Goal: Task Accomplishment & Management: Complete application form

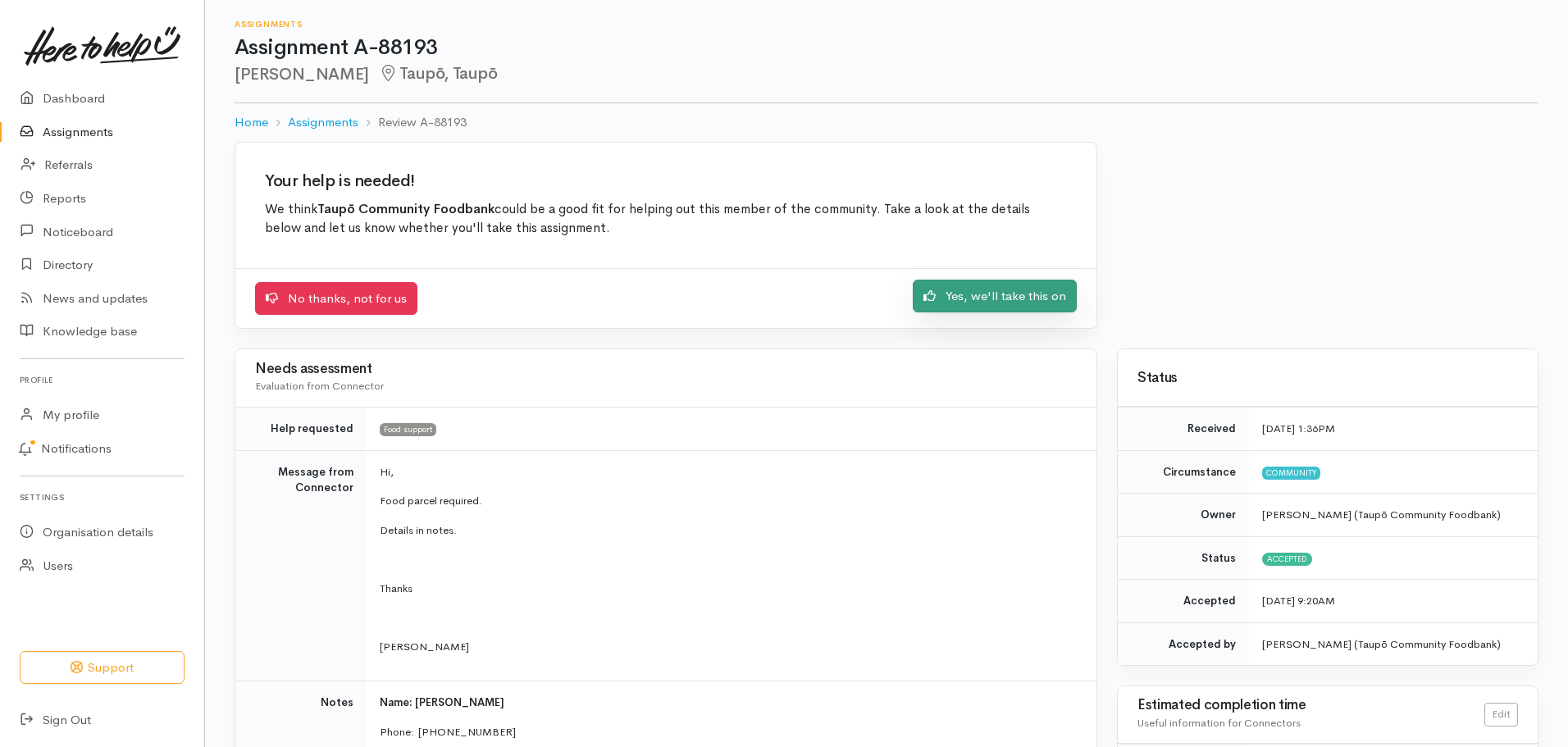
click at [995, 304] on link "Yes, we'll take this on" at bounding box center [995, 297] width 164 height 34
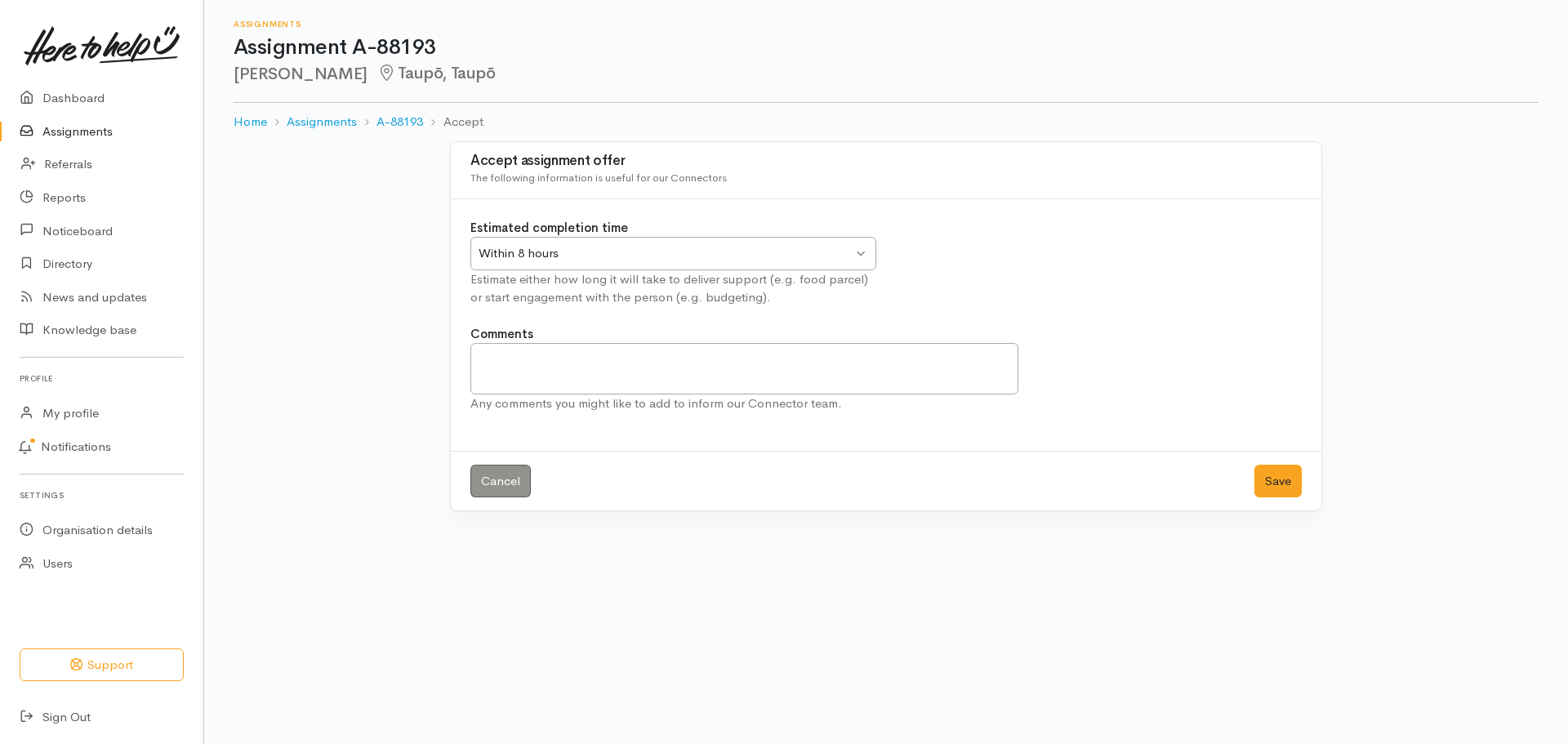
click at [76, 129] on link "Assignments" at bounding box center [102, 132] width 204 height 34
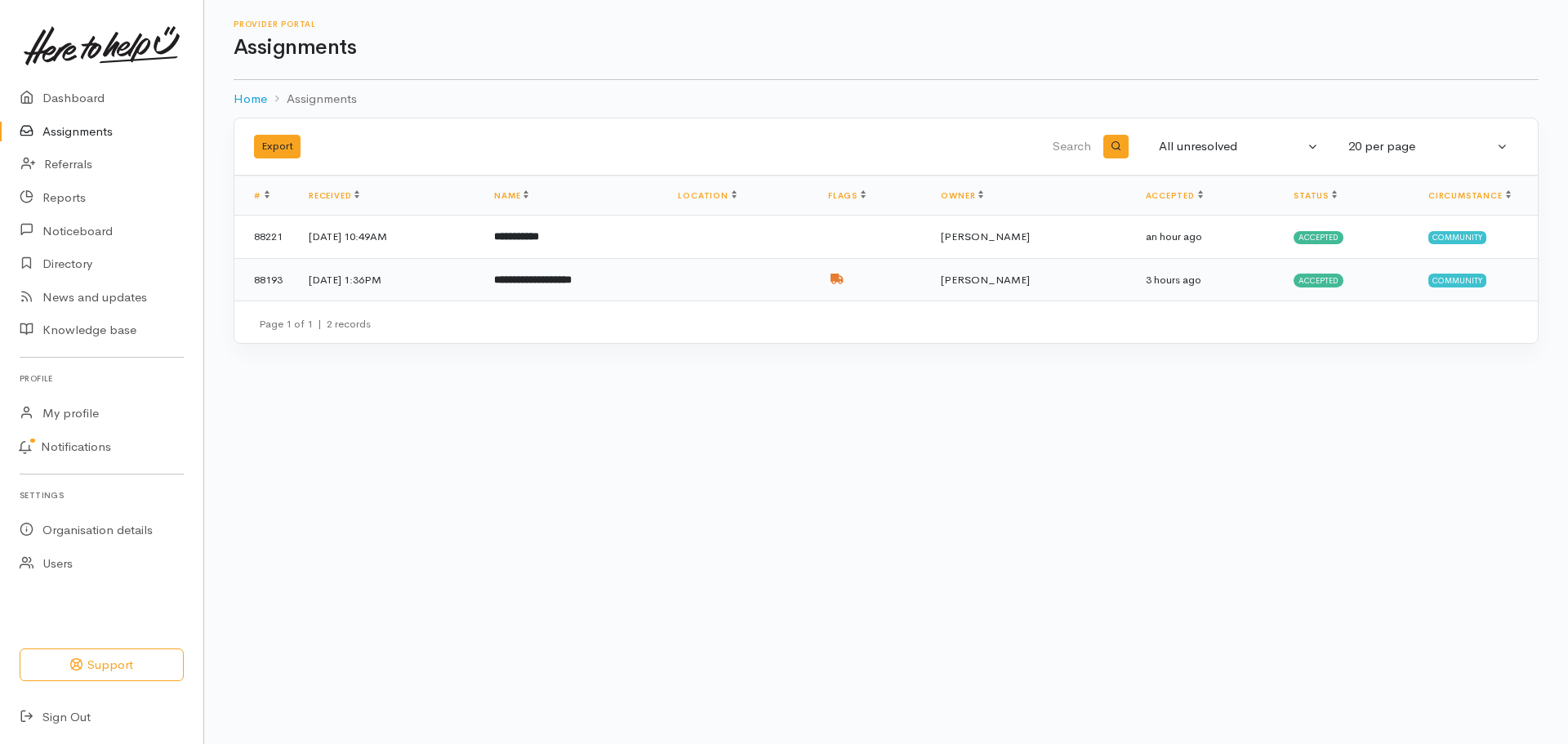
click at [748, 294] on td at bounding box center [739, 279] width 150 height 42
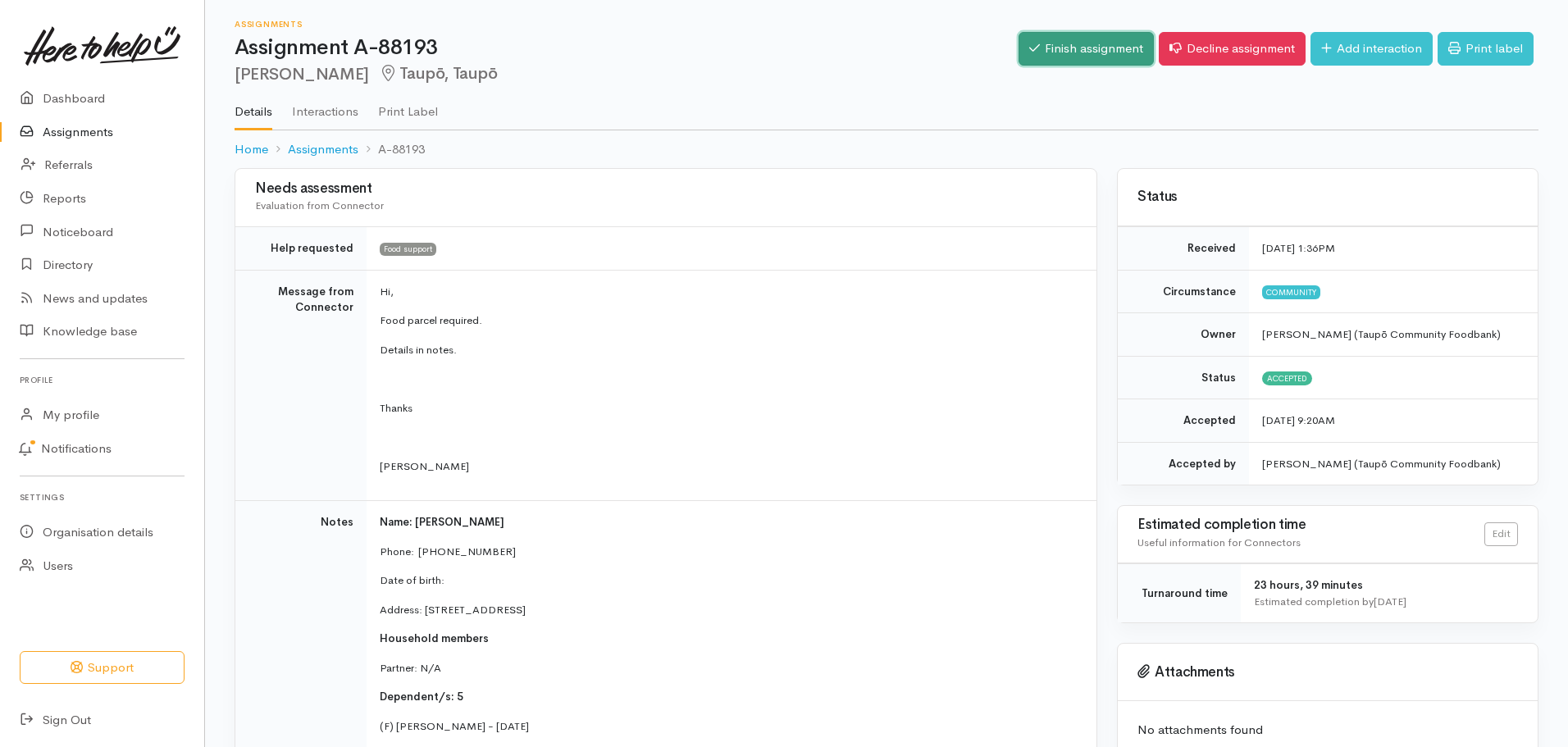
click at [1073, 63] on link "Finish assignment" at bounding box center [1086, 49] width 135 height 34
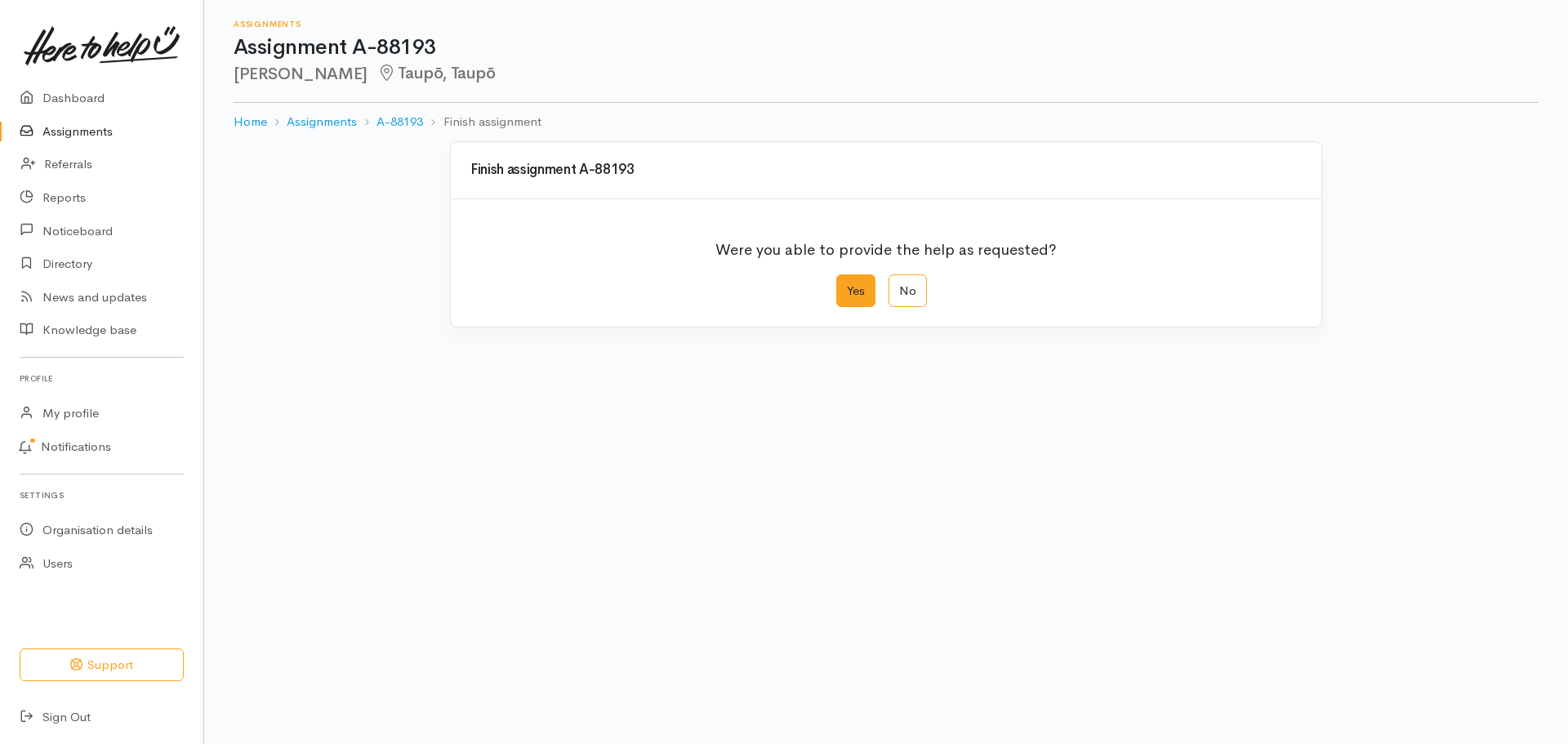
click at [845, 300] on label "Yes" at bounding box center [856, 291] width 40 height 34
click at [845, 285] on input "Yes" at bounding box center [841, 279] width 11 height 11
radio input "true"
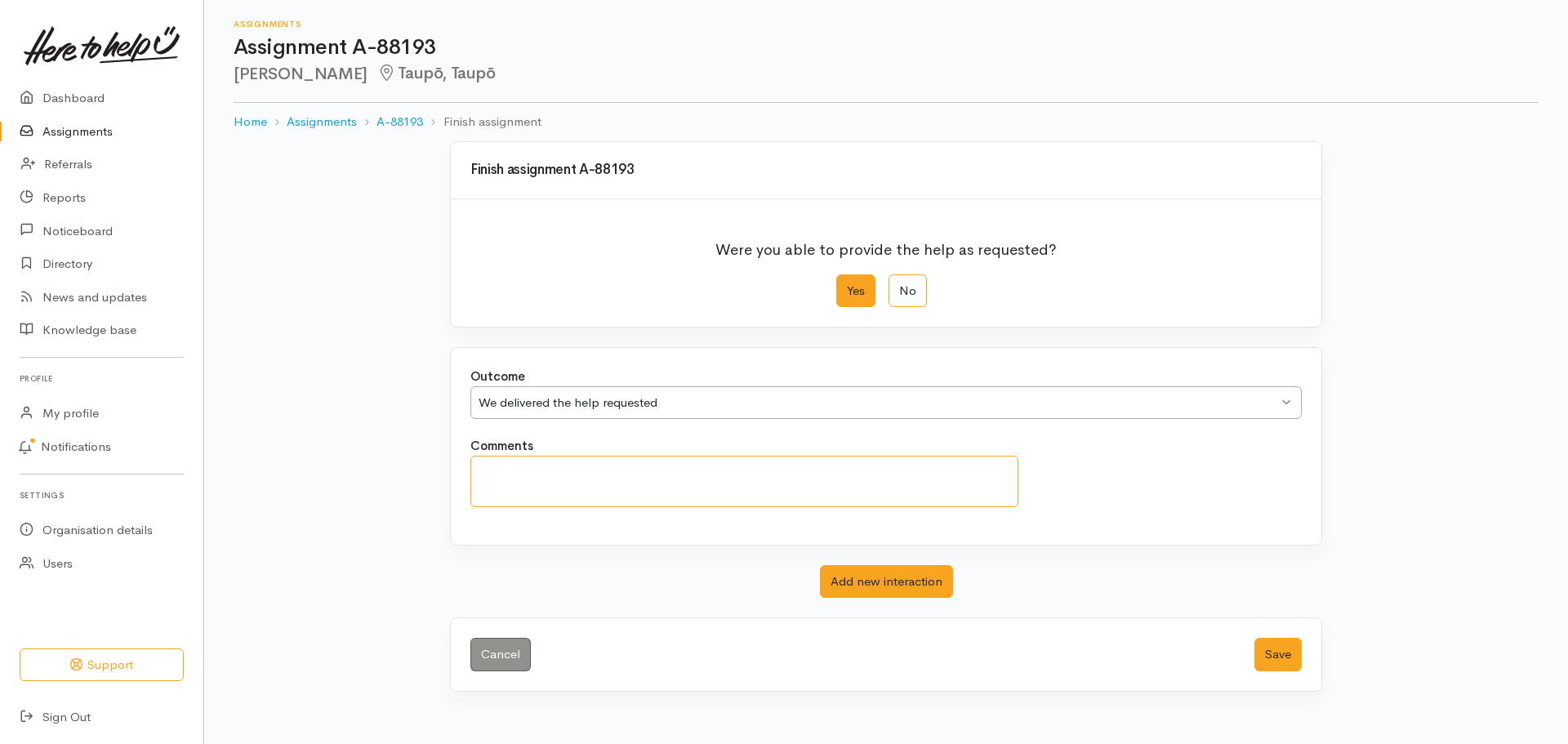
click at [520, 481] on textarea "Comments" at bounding box center [744, 481] width 548 height 51
click at [638, 472] on textarea "HTHU-please call this client as Staff could not get any answer from cell calls" at bounding box center [744, 481] width 548 height 51
click at [495, 491] on textarea "HTHU-please call this client FOOD IS AT GATE as Staff could not get any answer …" at bounding box center [744, 481] width 548 height 51
click at [751, 494] on textarea "HTHU-please call this client FOOD IS AT GATE Staff could not get any answer fro…" at bounding box center [744, 481] width 548 height 51
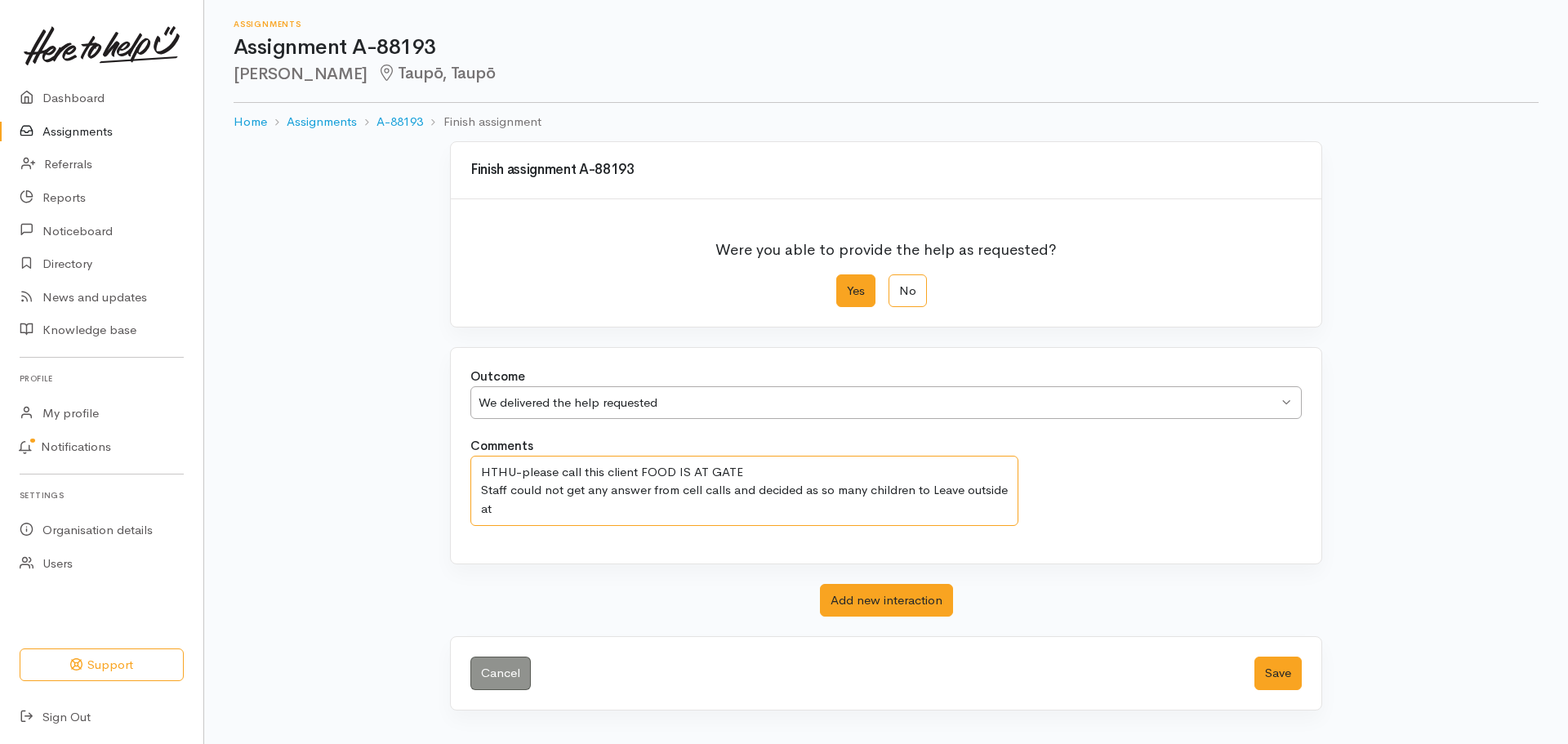
click at [507, 512] on textarea "HTHU-please call this client FOOD IS AT GATE Staff could not get any answer fro…" at bounding box center [744, 491] width 548 height 70
type textarea "HTHU-please call this client FOOD IS AT GATE Staff could not get any answer fro…"
click at [1290, 675] on button "Save" at bounding box center [1278, 674] width 47 height 34
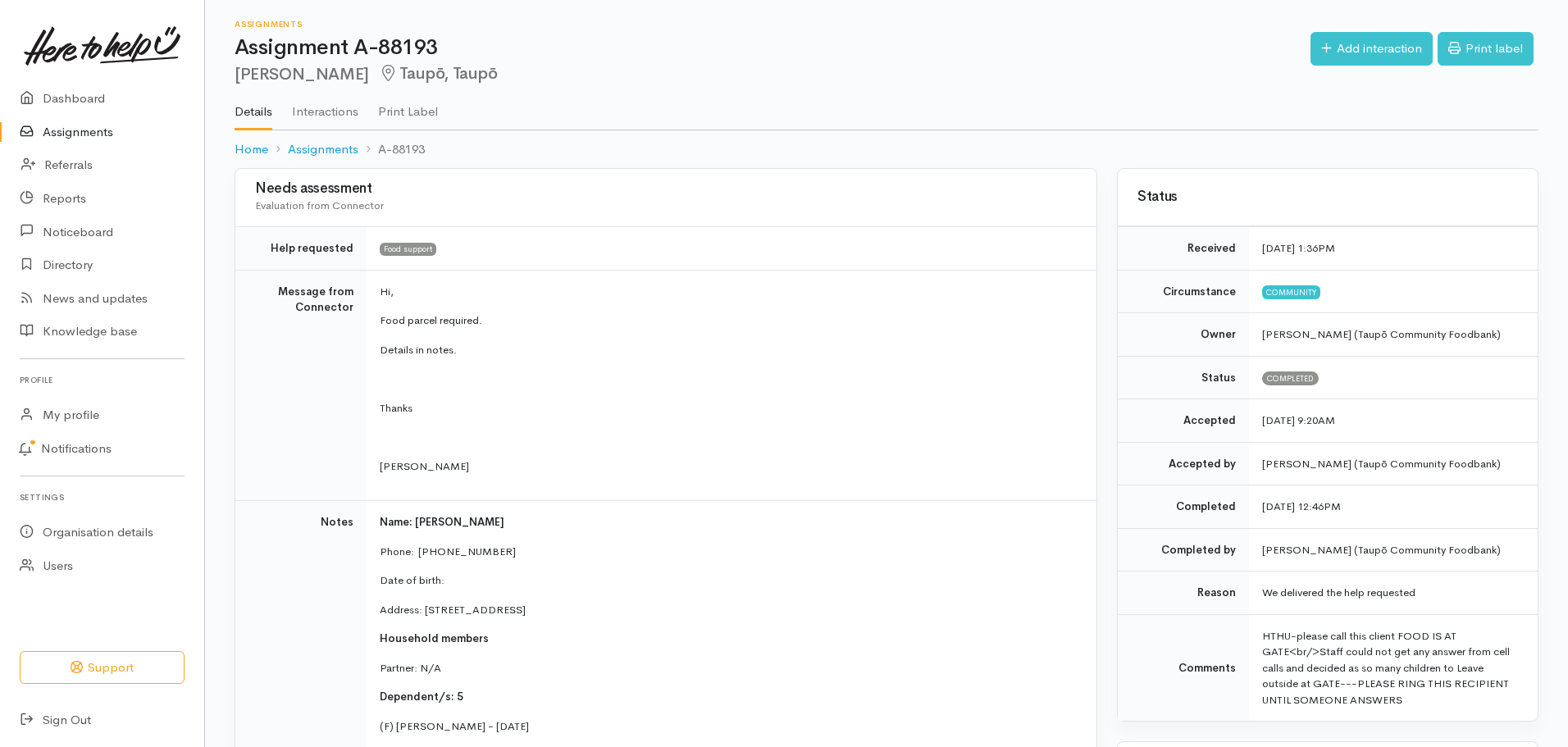
click at [74, 131] on link "Assignments" at bounding box center [102, 133] width 204 height 34
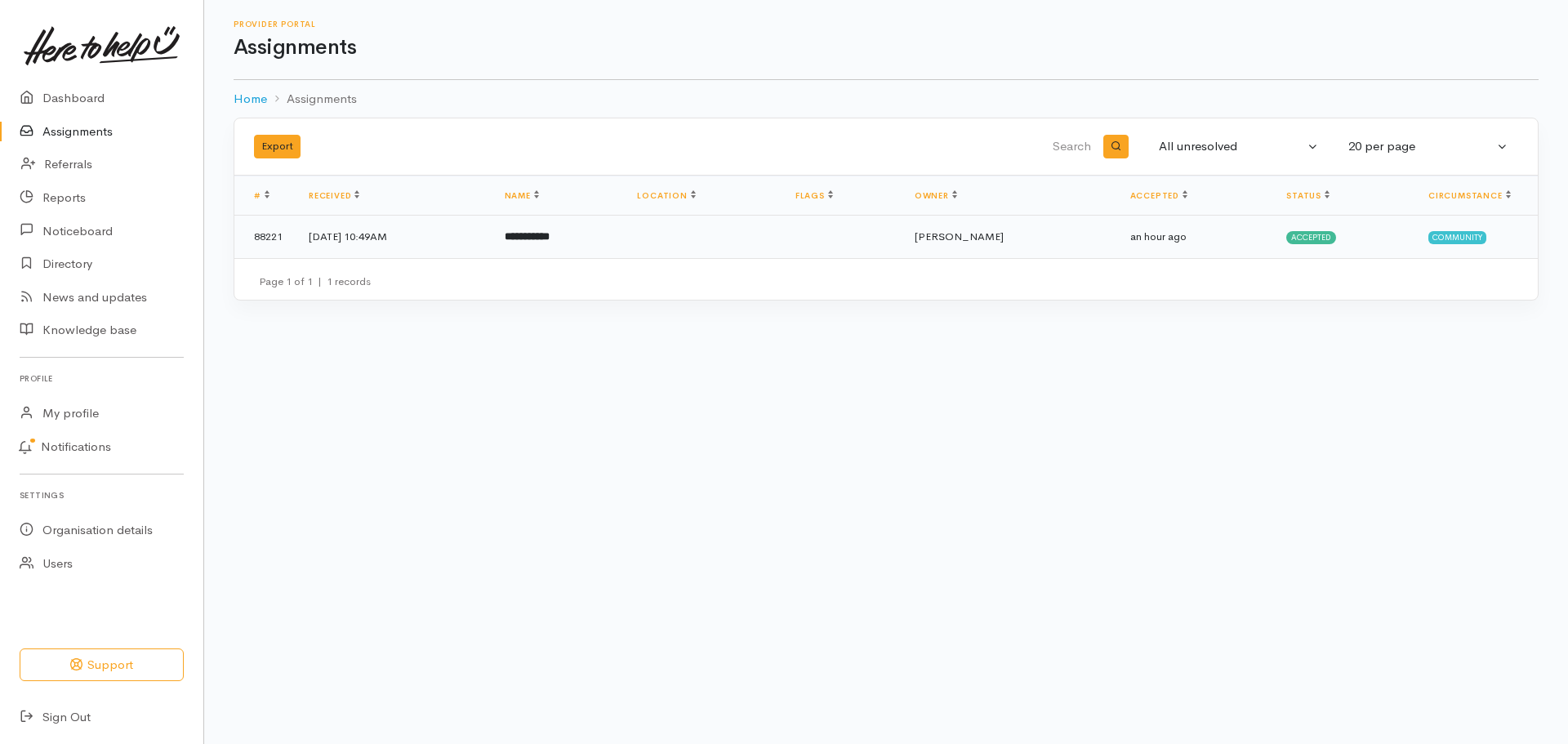
click at [782, 248] on td at bounding box center [703, 236] width 158 height 42
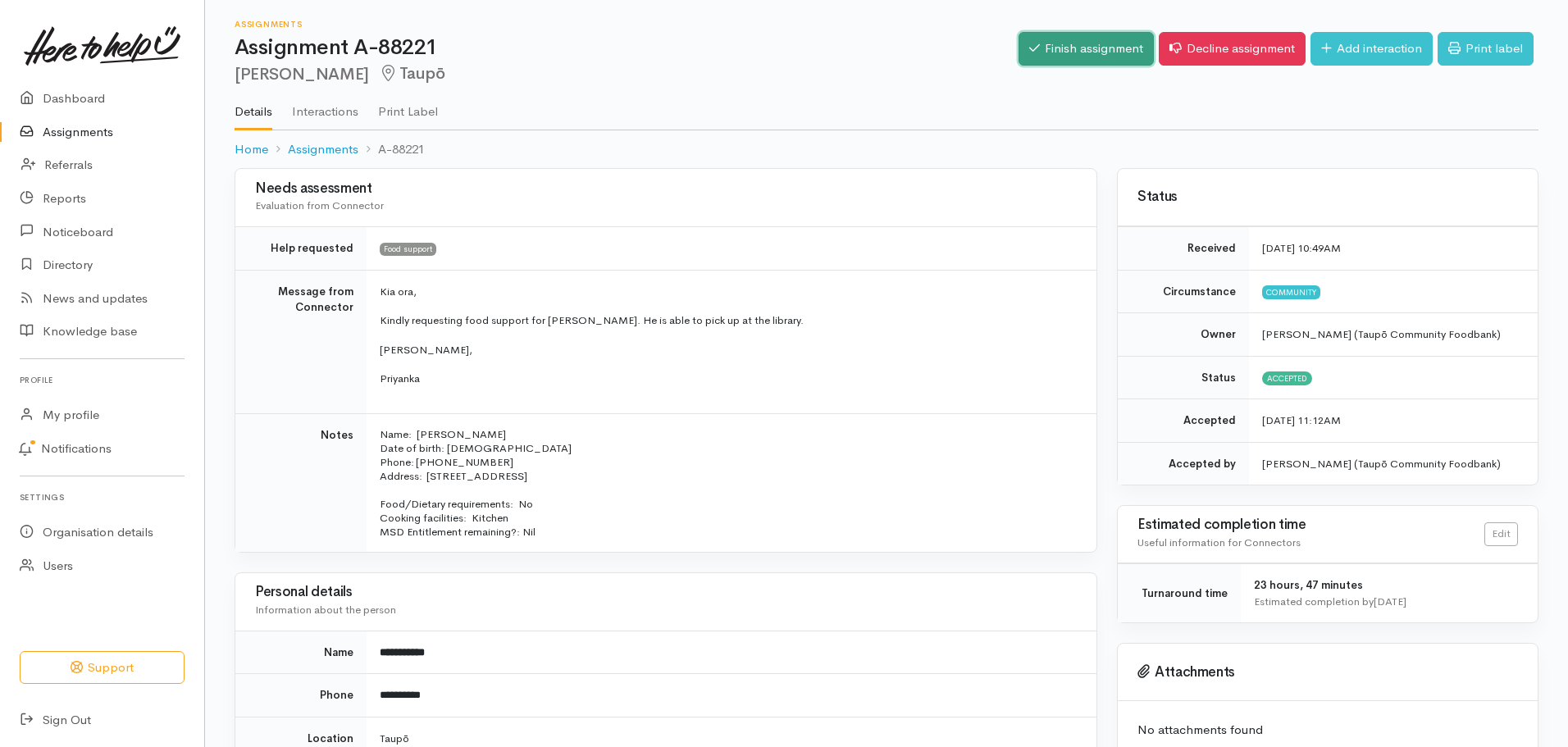
click at [1092, 44] on link "Finish assignment" at bounding box center [1086, 49] width 135 height 34
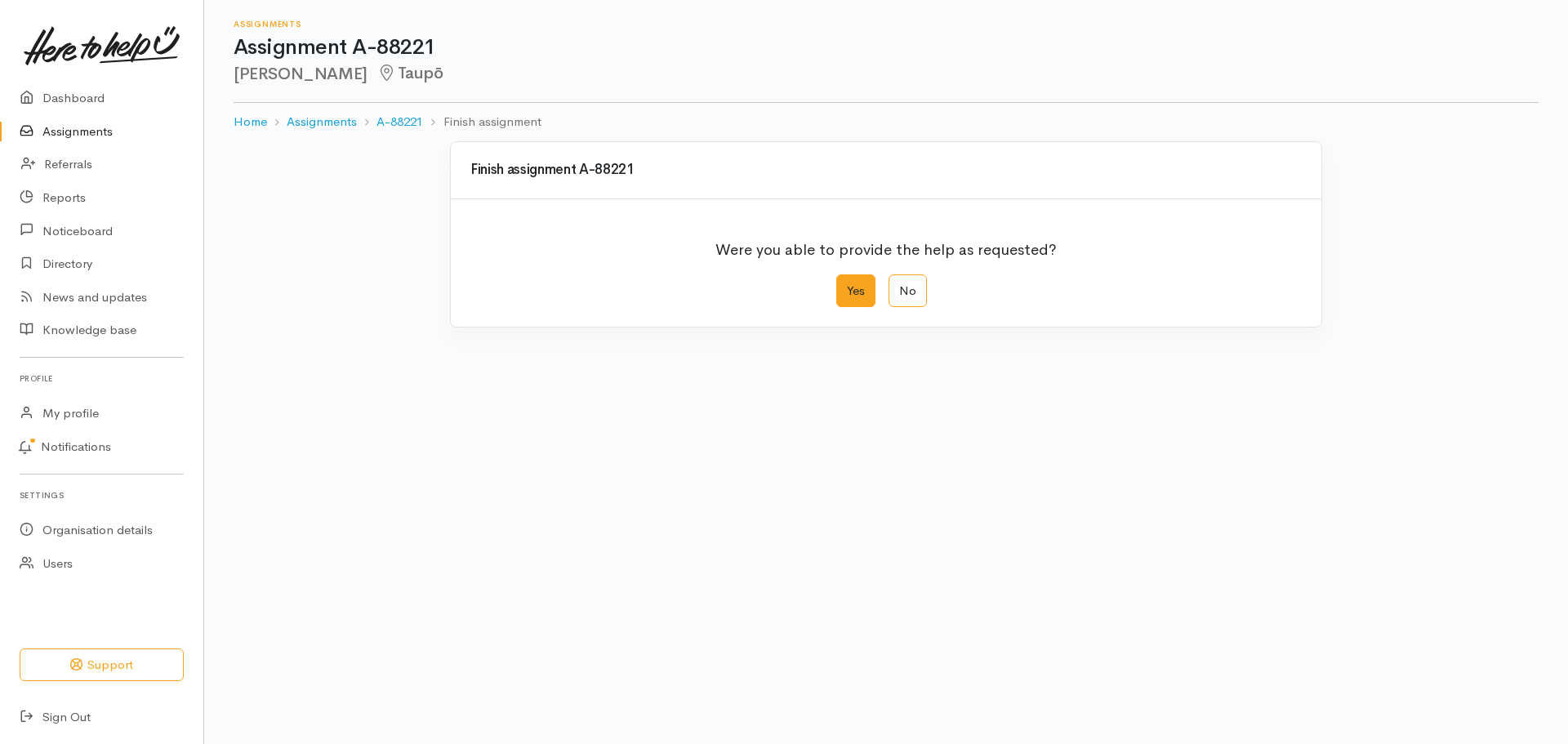
click at [853, 292] on label "Yes" at bounding box center [856, 291] width 40 height 34
click at [847, 285] on input "Yes" at bounding box center [841, 279] width 11 height 11
radio input "true"
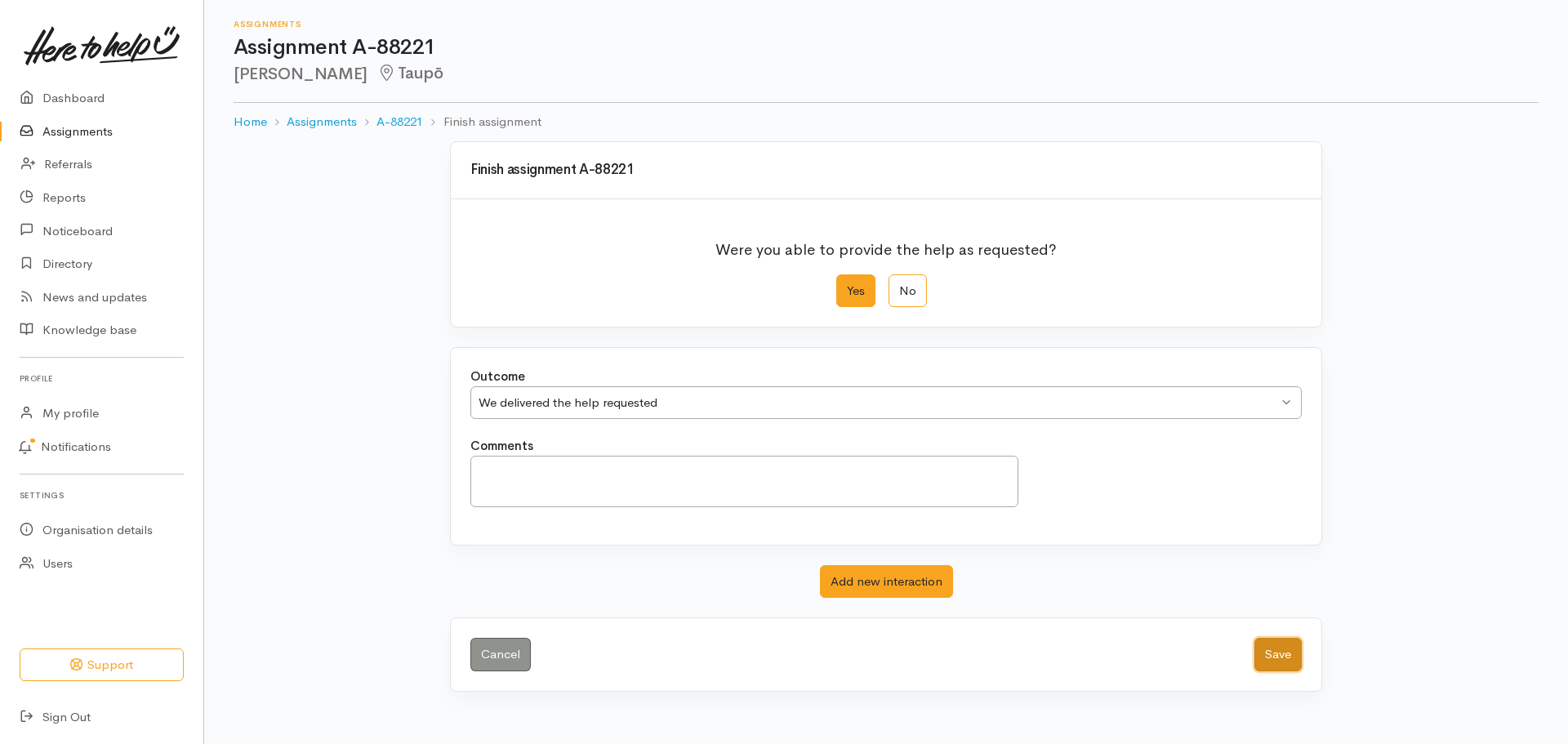
click at [1291, 660] on button "Save" at bounding box center [1278, 655] width 47 height 34
